Goal: Task Accomplishment & Management: Use online tool/utility

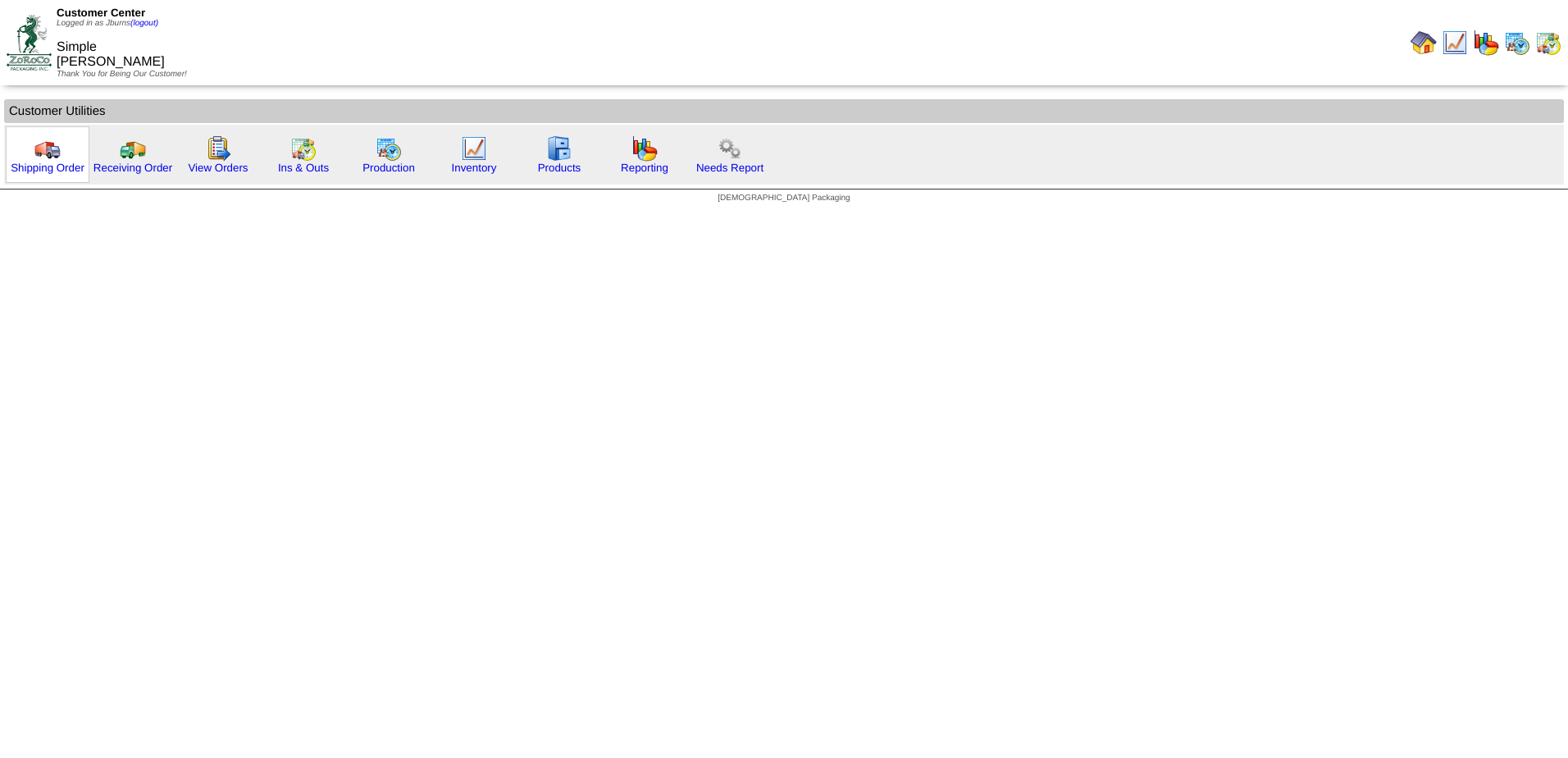
click at [47, 160] on img at bounding box center [47, 148] width 26 height 26
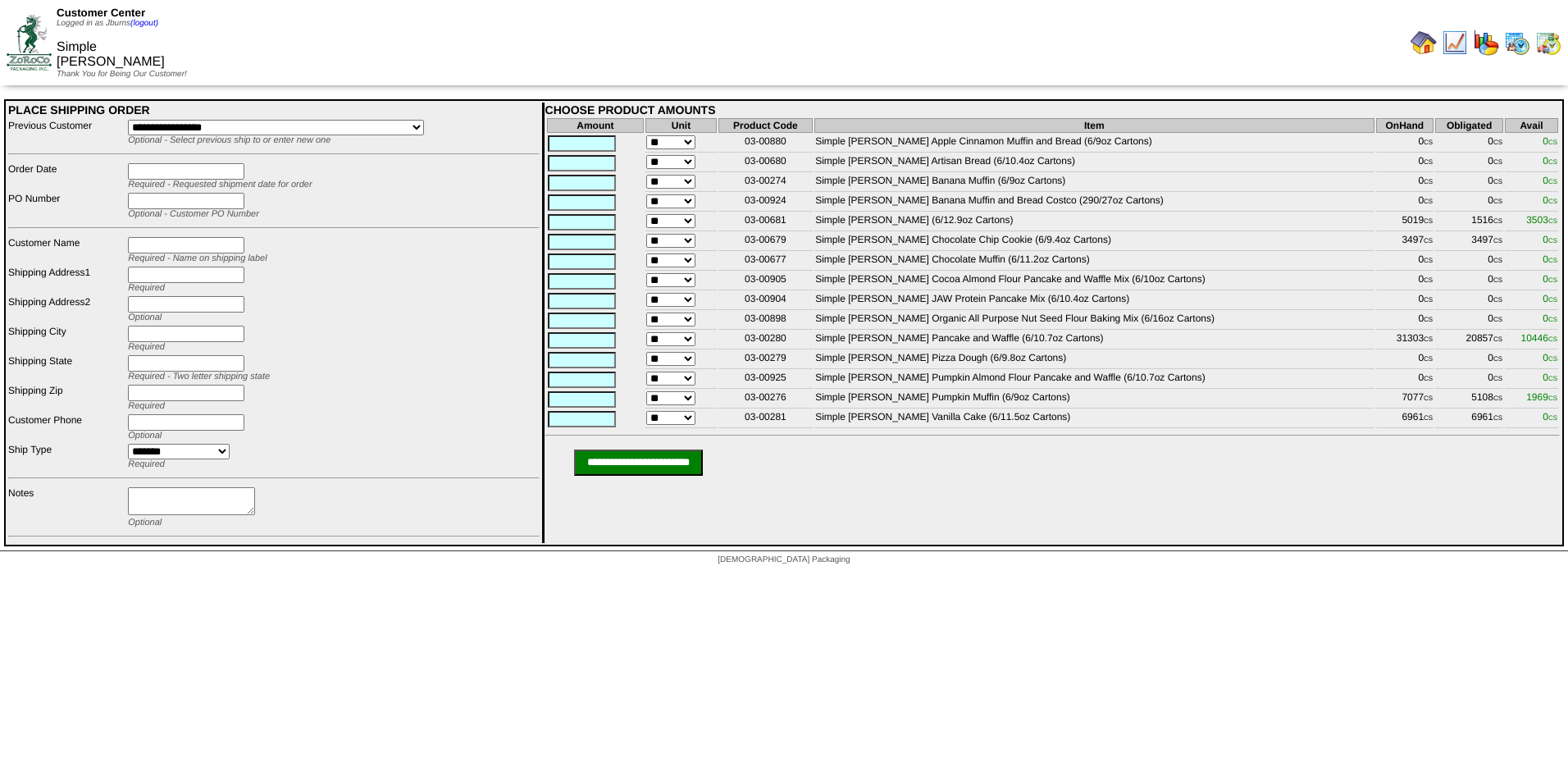
click at [34, 47] on img at bounding box center [29, 42] width 45 height 55
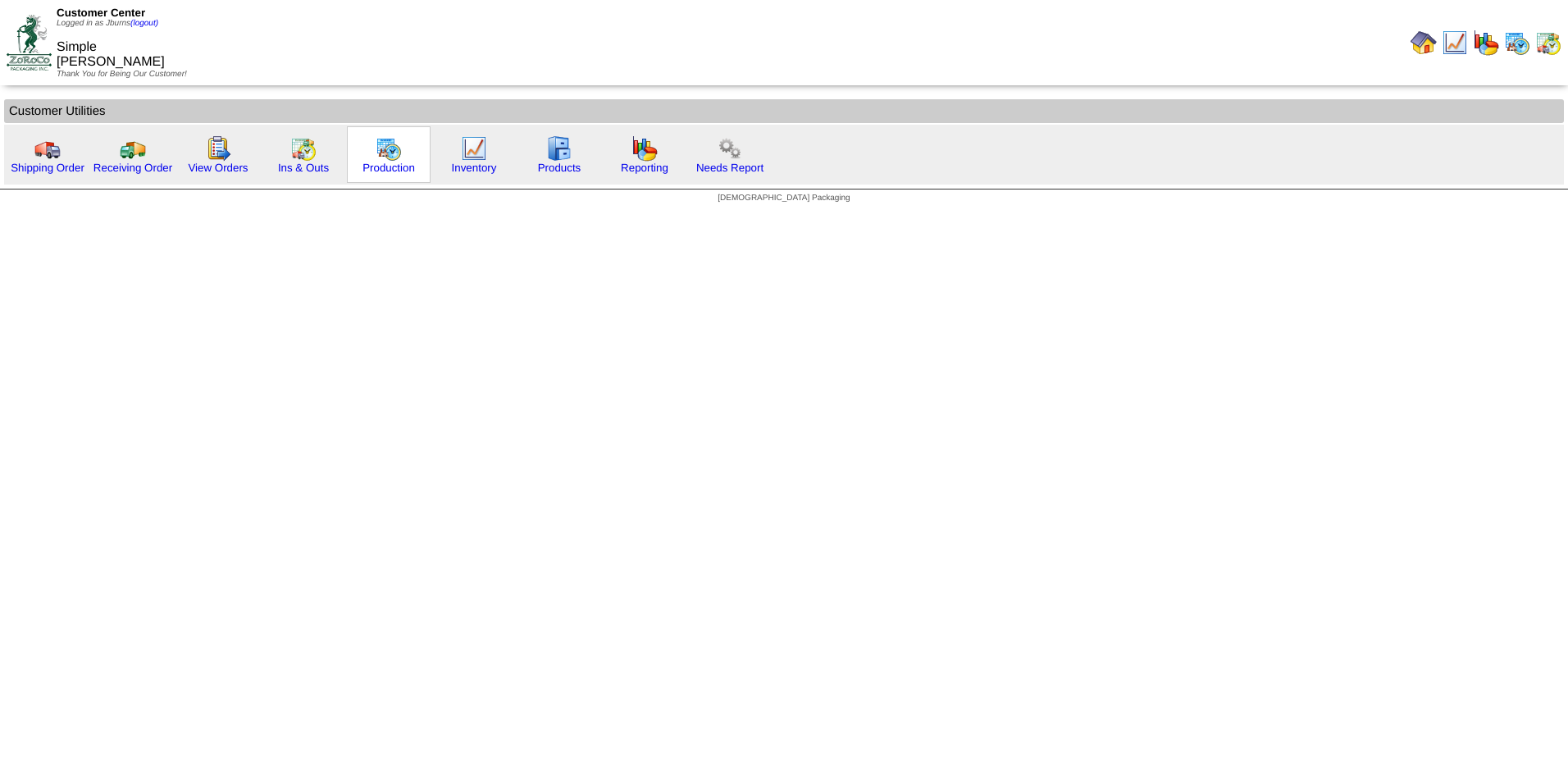
click at [382, 158] on img at bounding box center [388, 148] width 26 height 26
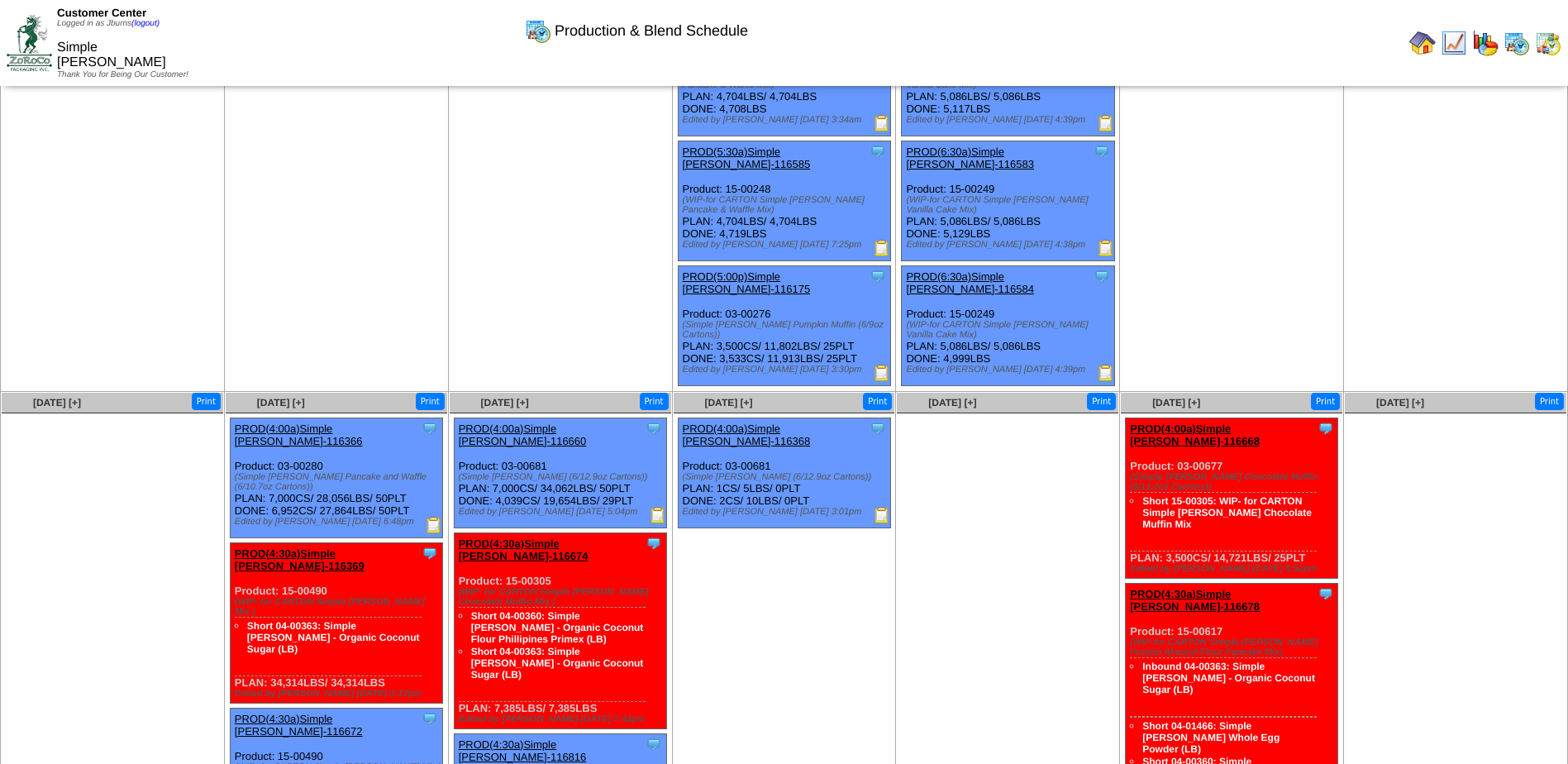
scroll to position [1494, 0]
